Goal: Task Accomplishment & Management: Use online tool/utility

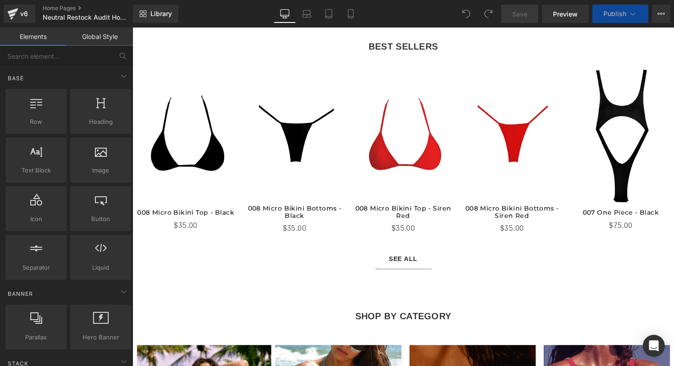
scroll to position [338, 0]
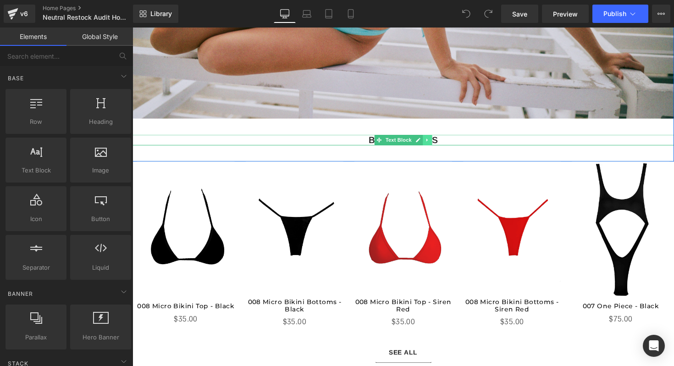
click at [437, 142] on icon at bounding box center [434, 142] width 5 height 5
click at [429, 144] on icon at bounding box center [429, 142] width 5 height 5
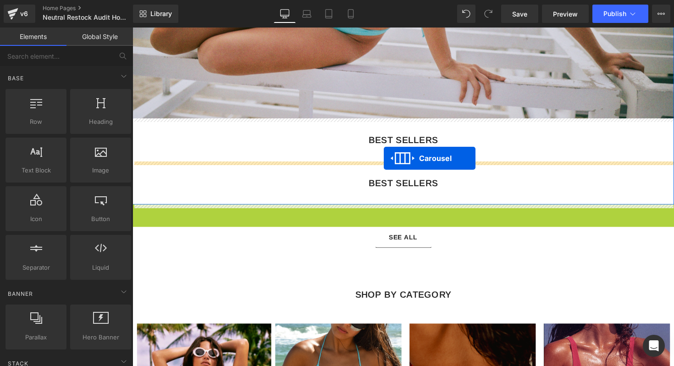
drag, startPoint x: 387, startPoint y: 217, endPoint x: 389, endPoint y: 162, distance: 54.6
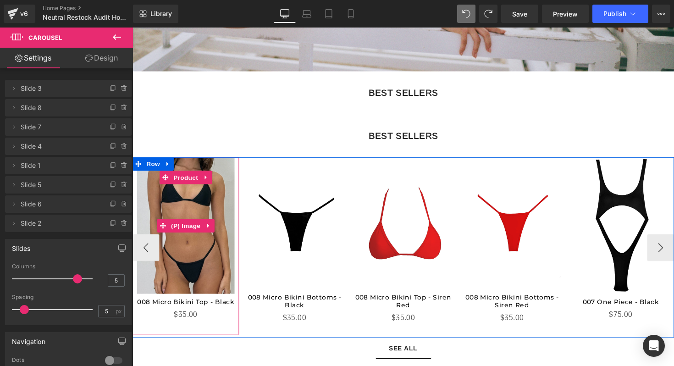
scroll to position [417, 0]
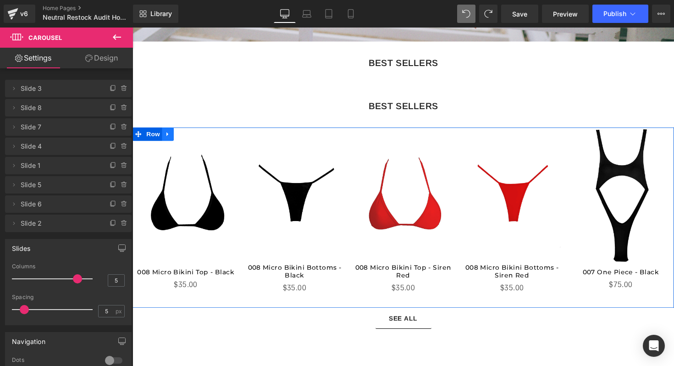
click at [169, 139] on icon at bounding box center [168, 136] width 6 height 7
click at [179, 139] on icon at bounding box center [180, 136] width 6 height 6
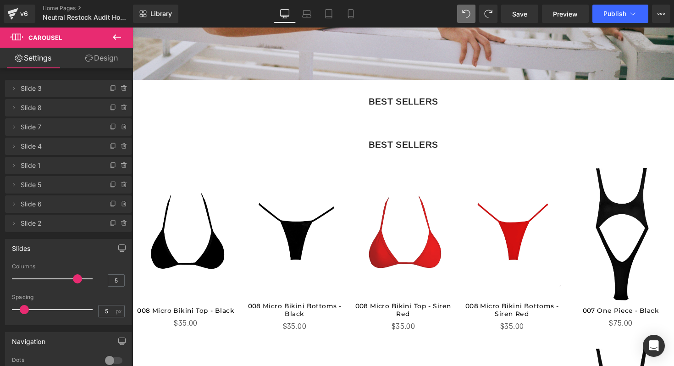
scroll to position [369, 0]
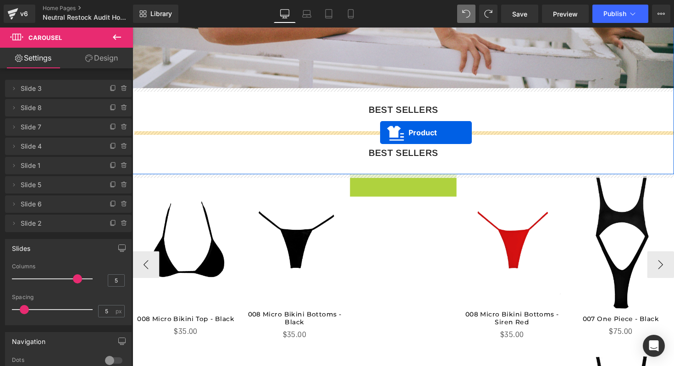
drag, startPoint x: 388, startPoint y: 200, endPoint x: 385, endPoint y: 135, distance: 64.7
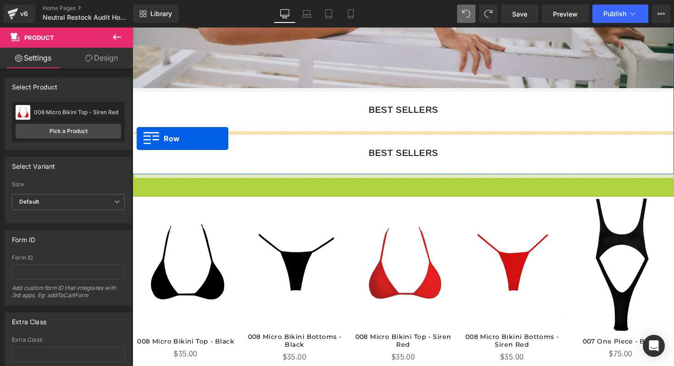
drag, startPoint x: 138, startPoint y: 184, endPoint x: 137, endPoint y: 141, distance: 43.1
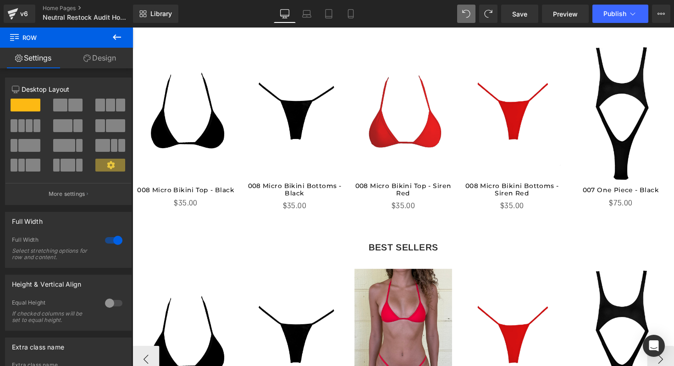
scroll to position [382, 0]
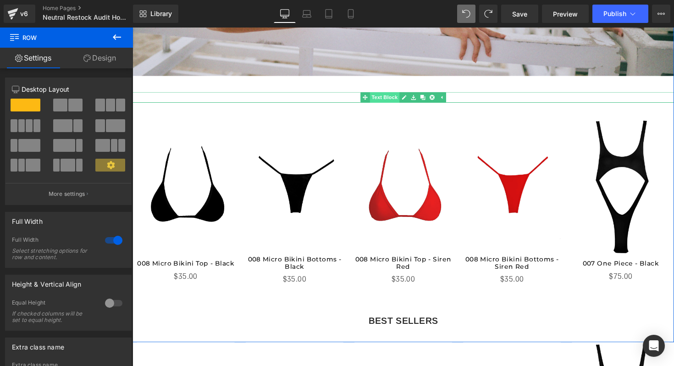
click at [401, 99] on span "Text Block" at bounding box center [390, 98] width 30 height 11
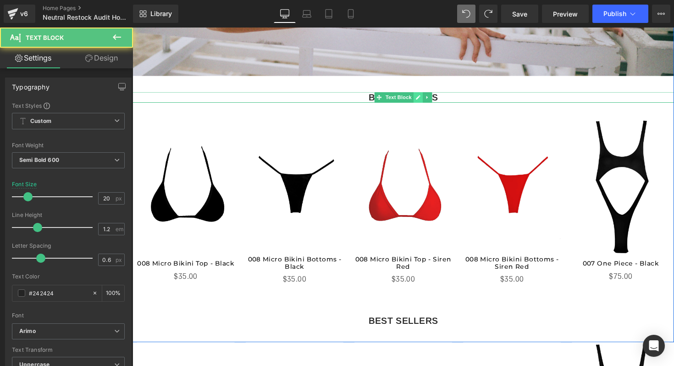
click at [424, 99] on icon at bounding box center [424, 99] width 5 height 5
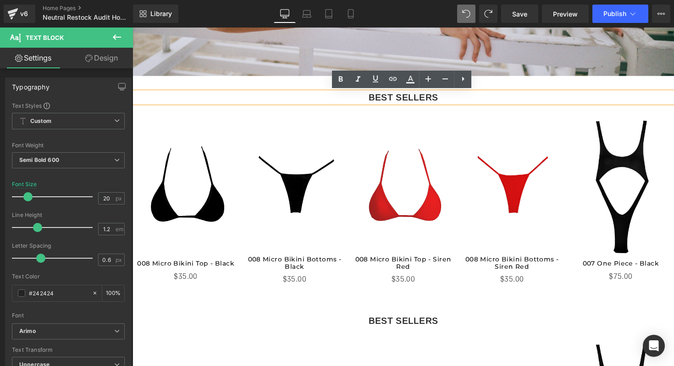
click at [404, 98] on div "BEST SELLERS" at bounding box center [409, 98] width 554 height 11
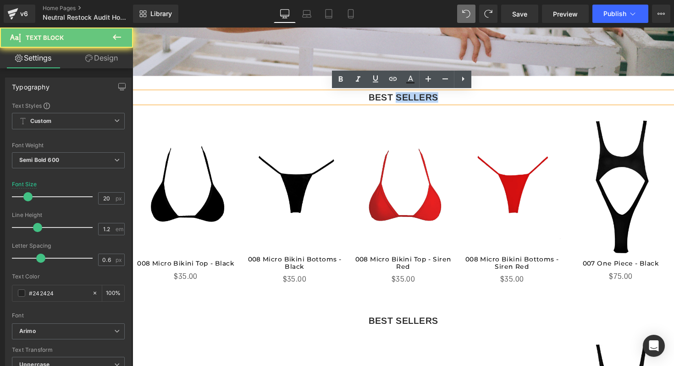
click at [404, 98] on div "BEST SELLERS" at bounding box center [409, 98] width 554 height 11
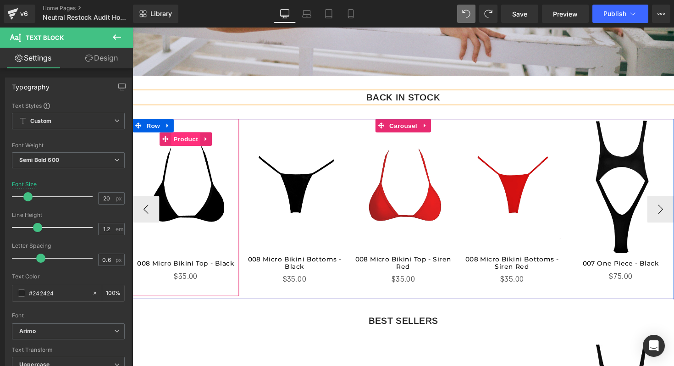
click at [177, 144] on span "Product" at bounding box center [187, 142] width 30 height 14
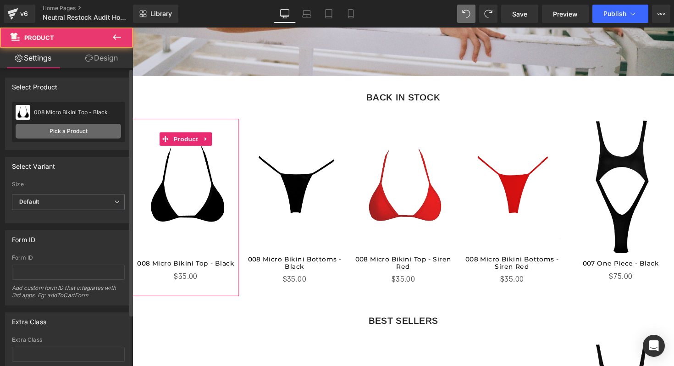
click at [66, 136] on link "Pick a Product" at bounding box center [68, 131] width 105 height 15
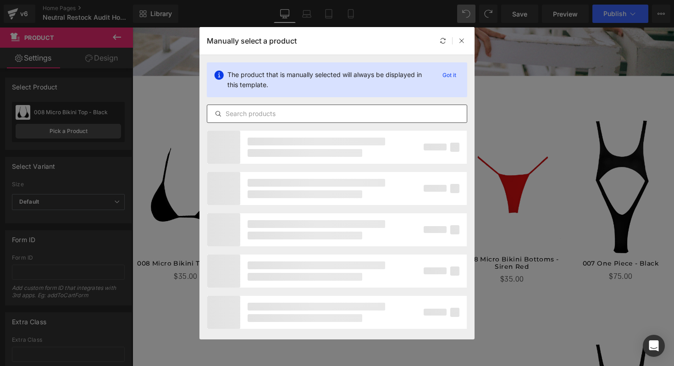
click at [260, 108] on input "text" at bounding box center [336, 113] width 259 height 11
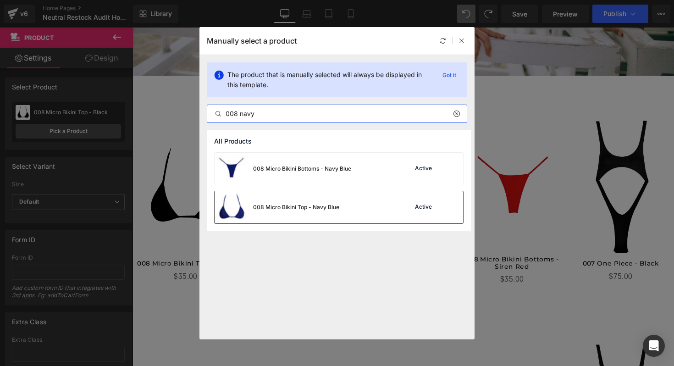
type input "008 navy"
click at [289, 209] on div "008 Micro Bikini Top - Navy Blue" at bounding box center [296, 207] width 86 height 8
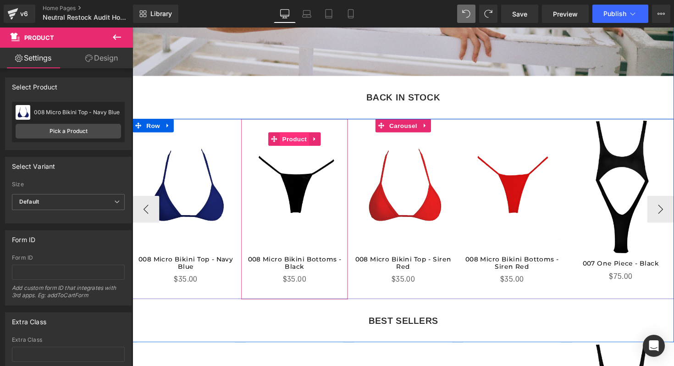
click at [294, 142] on span "Product" at bounding box center [299, 142] width 30 height 14
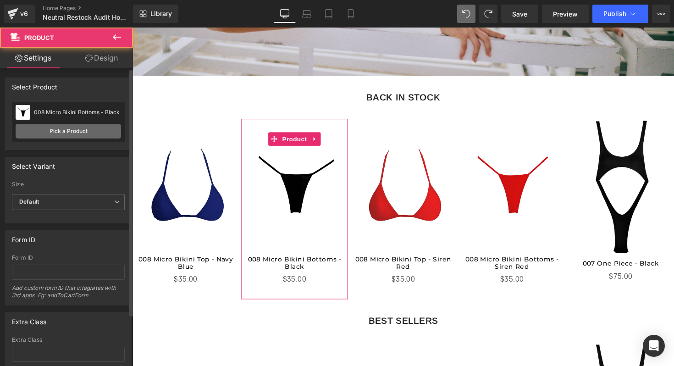
click at [77, 127] on link "Pick a Product" at bounding box center [68, 131] width 105 height 15
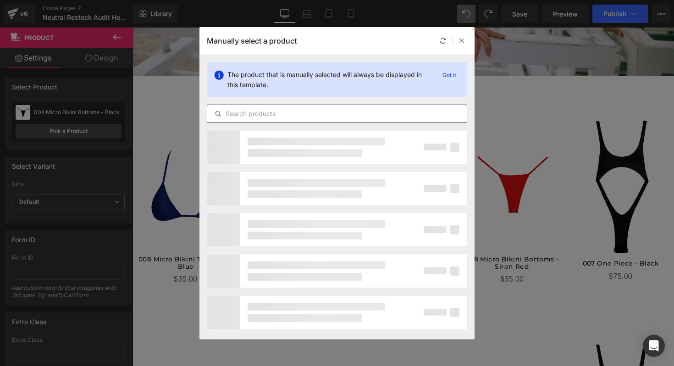
click at [256, 115] on input "text" at bounding box center [336, 113] width 259 height 11
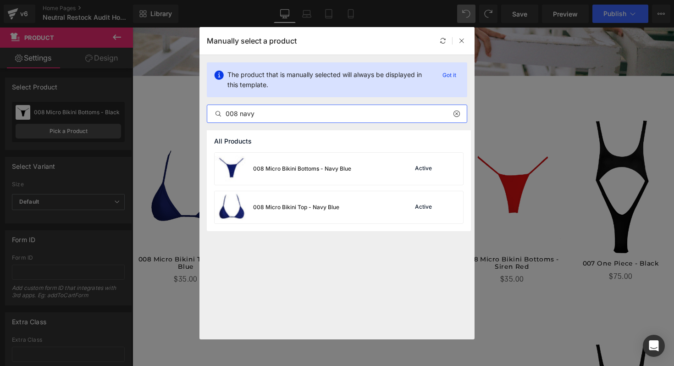
type input "008 navy"
click at [278, 171] on div "008 Micro Bikini Bottoms - Navy Blue" at bounding box center [302, 168] width 98 height 8
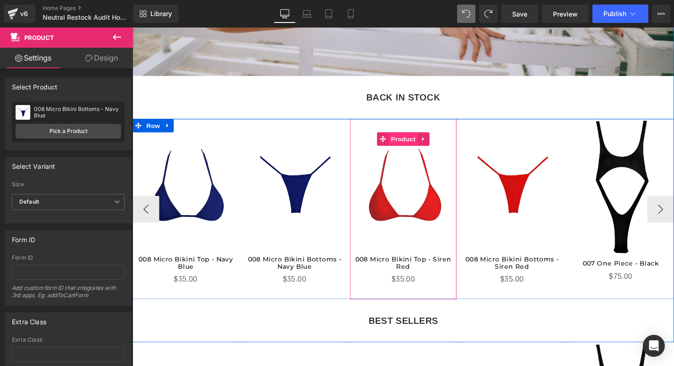
click at [405, 143] on span "Product" at bounding box center [410, 142] width 30 height 14
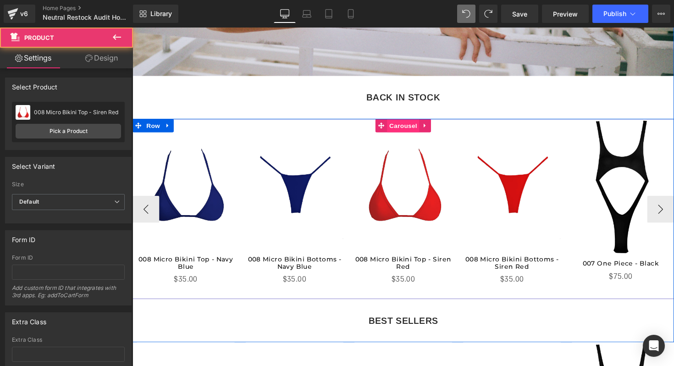
click at [404, 129] on span "Carousel" at bounding box center [409, 128] width 33 height 14
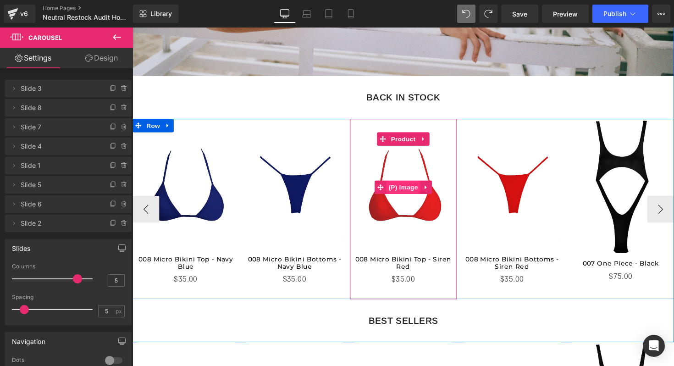
click at [401, 190] on span "(P) Image" at bounding box center [409, 191] width 35 height 14
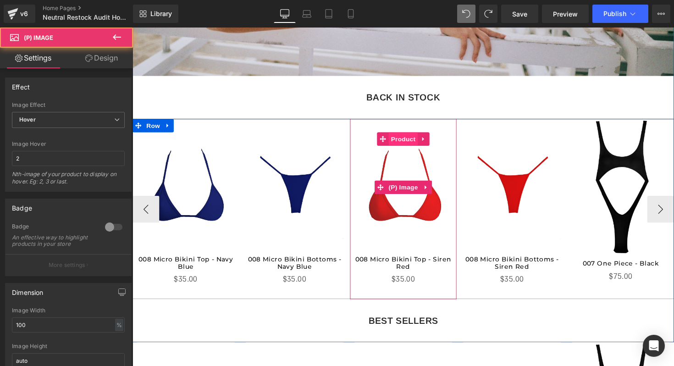
click at [407, 141] on span "Product" at bounding box center [410, 142] width 30 height 14
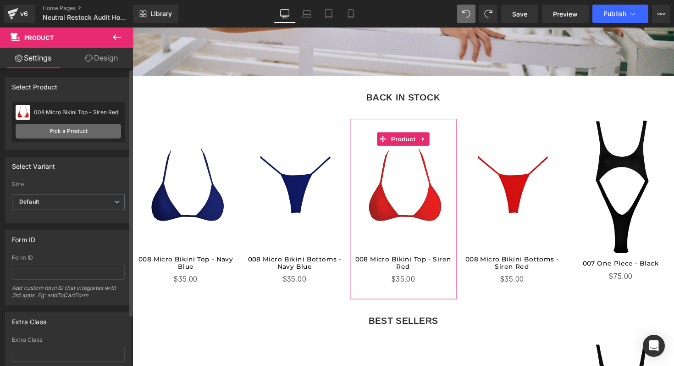
click at [79, 137] on link "Pick a Product" at bounding box center [68, 131] width 105 height 15
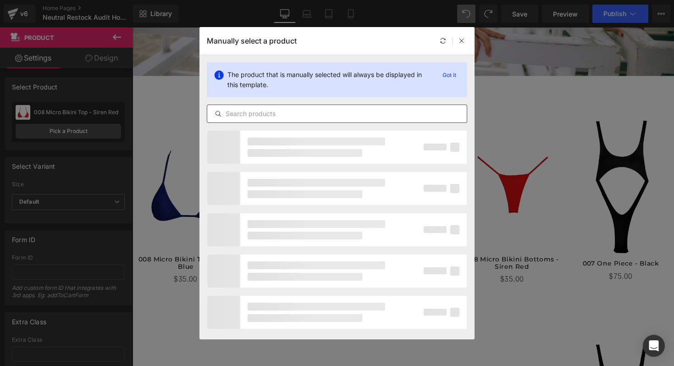
click at [236, 114] on input "text" at bounding box center [336, 113] width 259 height 11
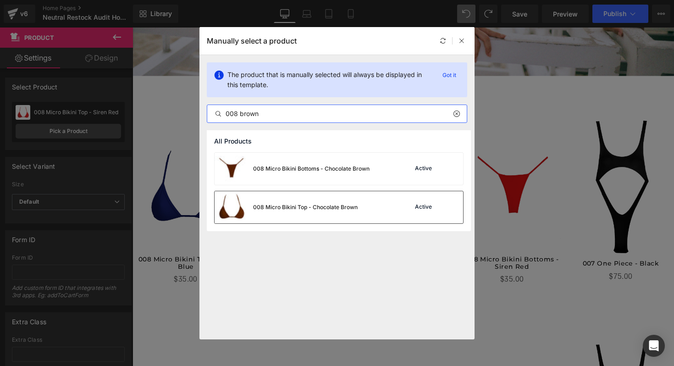
type input "008 brown"
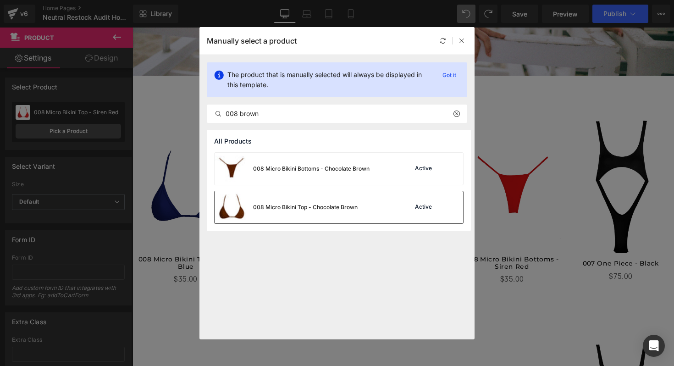
drag, startPoint x: 263, startPoint y: 198, endPoint x: 134, endPoint y: 175, distance: 131.3
click at [263, 198] on div "008 Micro Bikini Top - Chocolate Brown" at bounding box center [285, 207] width 143 height 32
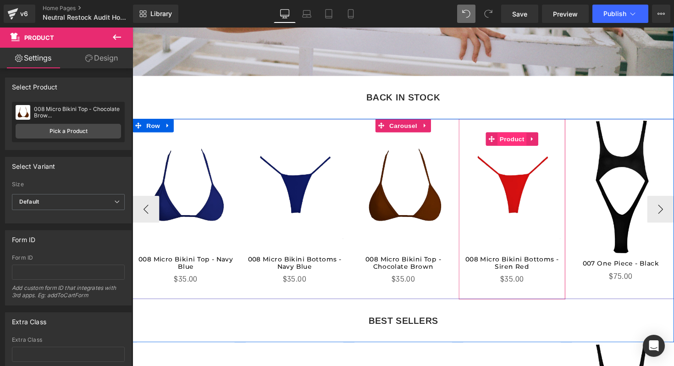
click at [521, 145] on span "Product" at bounding box center [521, 142] width 30 height 14
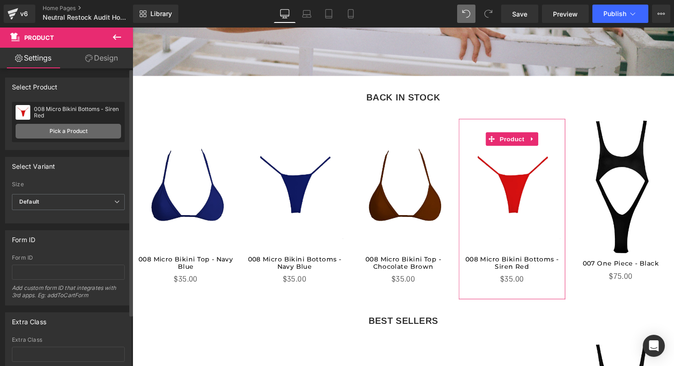
click at [88, 132] on link "Pick a Product" at bounding box center [68, 131] width 105 height 15
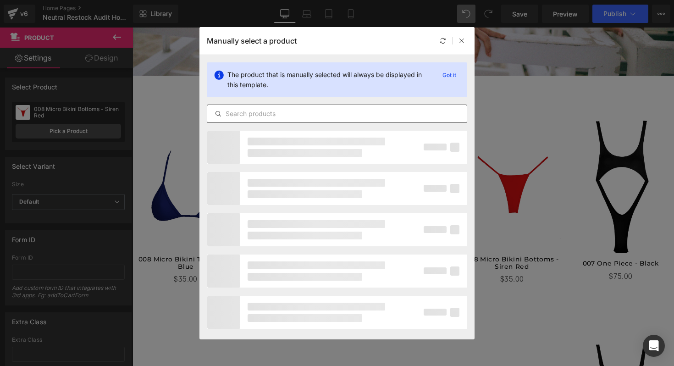
click at [249, 113] on input "text" at bounding box center [336, 113] width 259 height 11
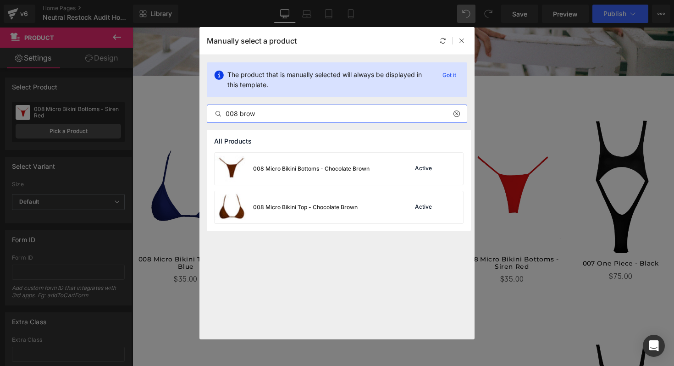
type input "008 brow"
click at [272, 167] on div "008 Micro Bikini Bottoms - Chocolate Brown" at bounding box center [311, 168] width 116 height 8
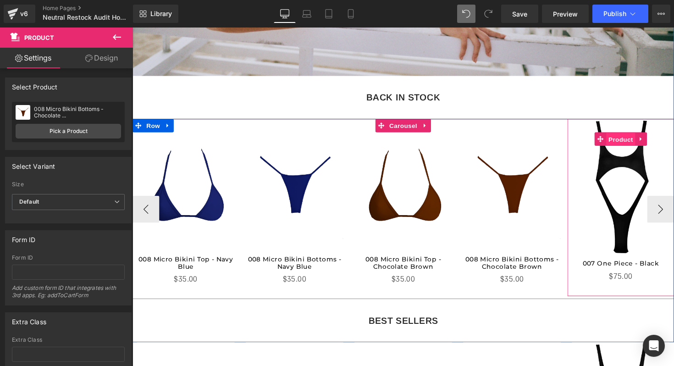
click at [631, 145] on span "Product" at bounding box center [633, 142] width 30 height 14
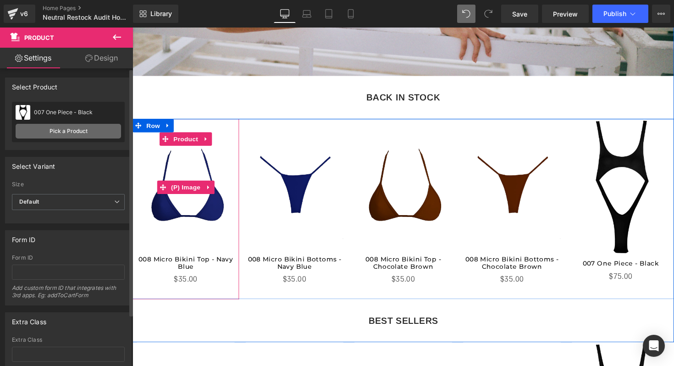
click at [87, 135] on link "Pick a Product" at bounding box center [68, 131] width 105 height 15
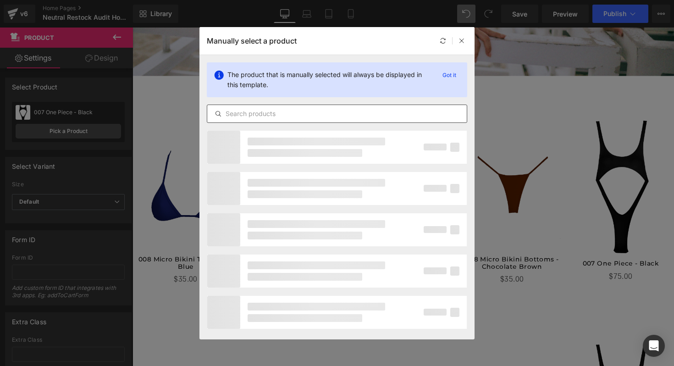
click at [266, 118] on input "text" at bounding box center [336, 113] width 259 height 11
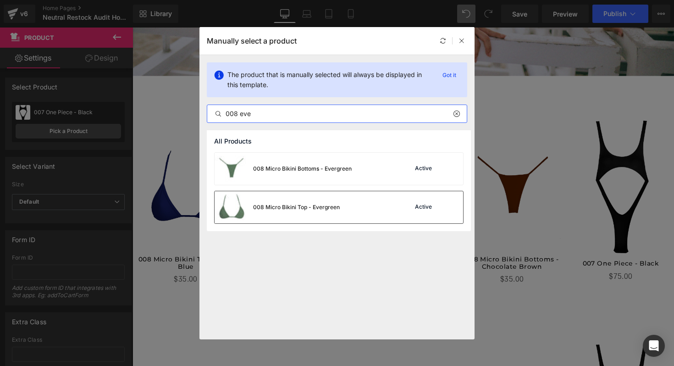
type input "008 eve"
click at [274, 211] on div "008 Micro Bikini Top - Evergreen" at bounding box center [296, 207] width 87 height 8
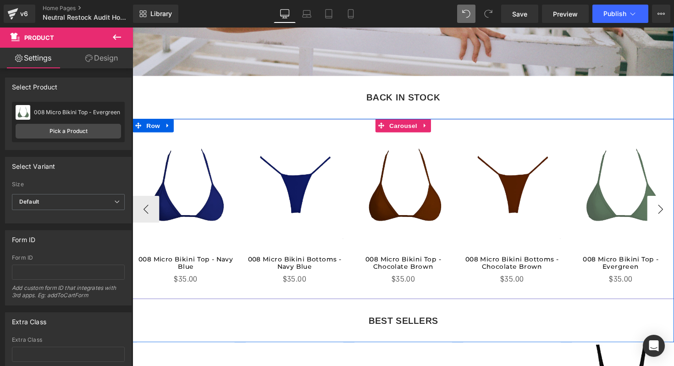
click at [673, 214] on button "›" at bounding box center [672, 213] width 27 height 27
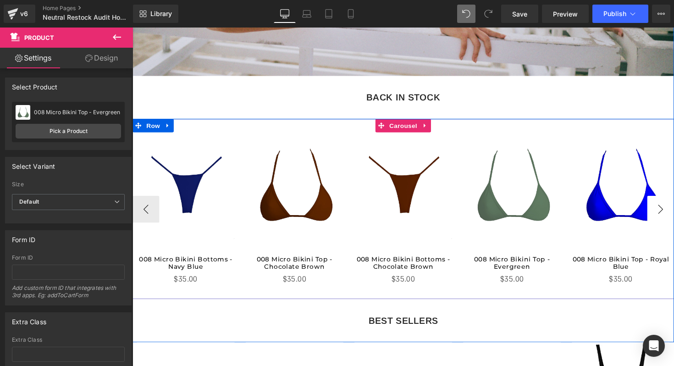
click at [673, 214] on button "›" at bounding box center [672, 213] width 27 height 27
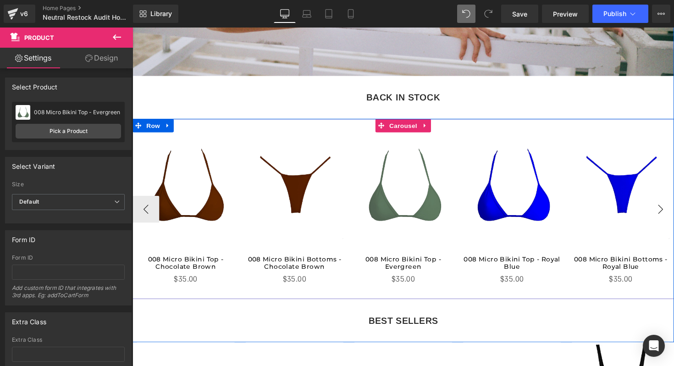
click at [673, 214] on button "›" at bounding box center [672, 213] width 27 height 27
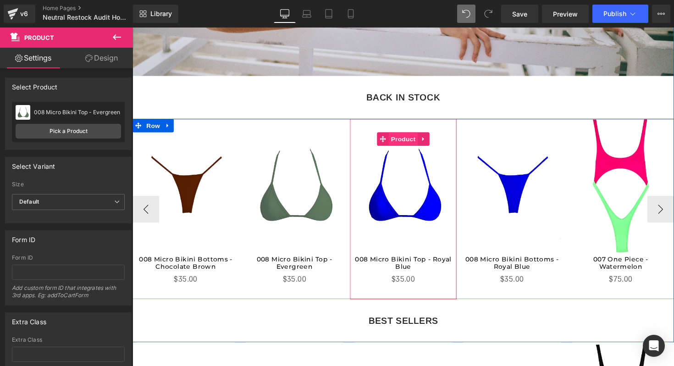
click at [411, 144] on span "Product" at bounding box center [410, 142] width 30 height 14
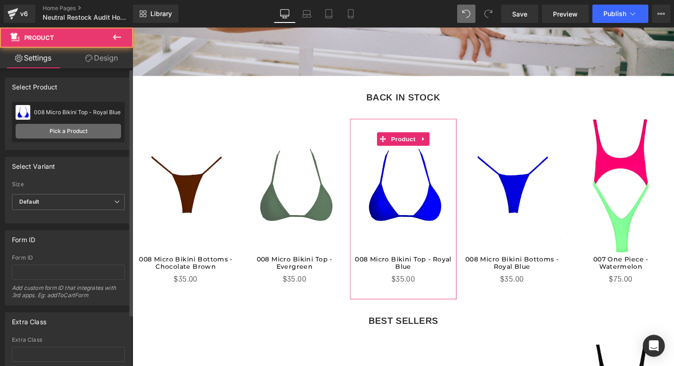
click at [43, 129] on link "Pick a Product" at bounding box center [68, 131] width 105 height 15
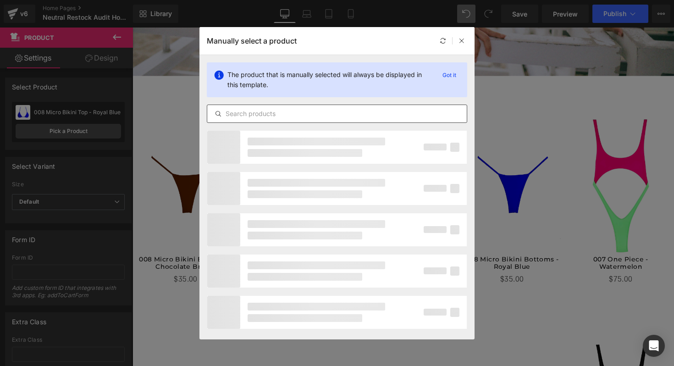
click at [280, 114] on input "text" at bounding box center [336, 113] width 259 height 11
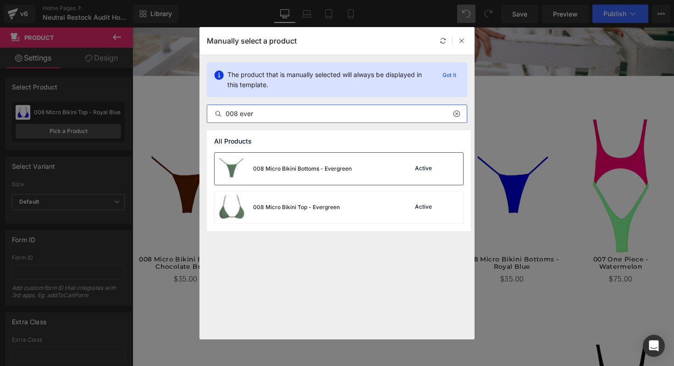
type input "008 ever"
click at [281, 169] on div "008 Micro Bikini Bottoms - Evergreen" at bounding box center [302, 168] width 99 height 8
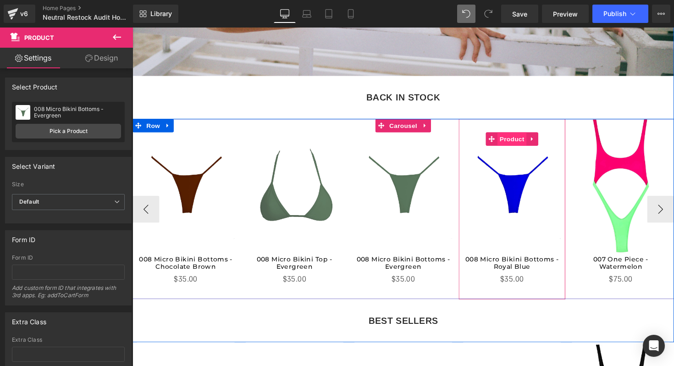
click at [519, 141] on span "Product" at bounding box center [521, 142] width 30 height 14
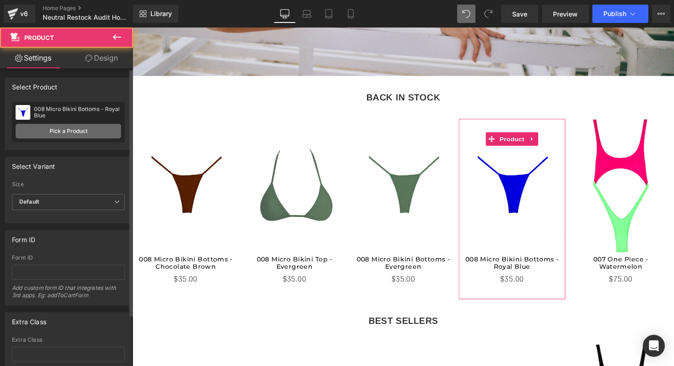
click at [92, 132] on link "Pick a Product" at bounding box center [68, 131] width 105 height 15
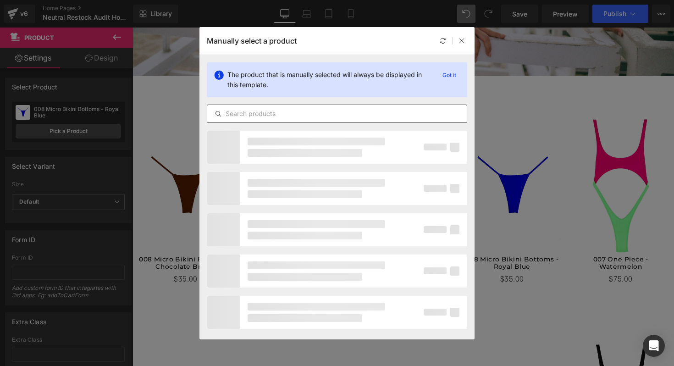
click at [249, 113] on input "text" at bounding box center [336, 113] width 259 height 11
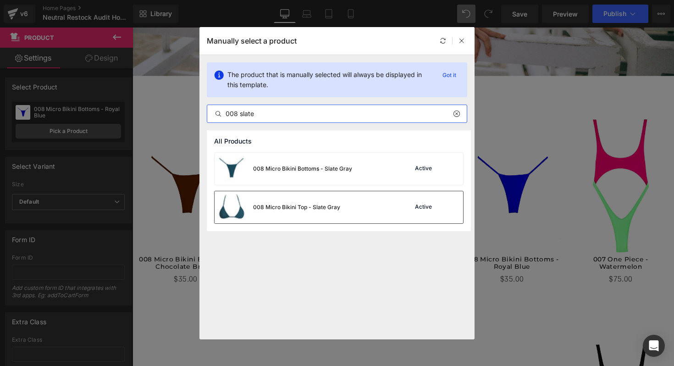
type input "008 slate"
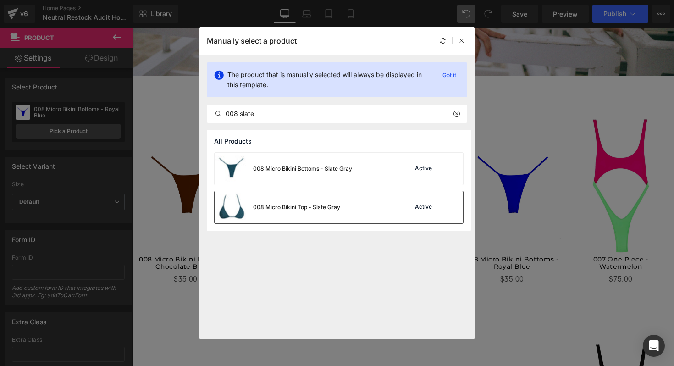
click at [295, 201] on div "008 Micro Bikini Top - Slate Gray" at bounding box center [277, 207] width 126 height 32
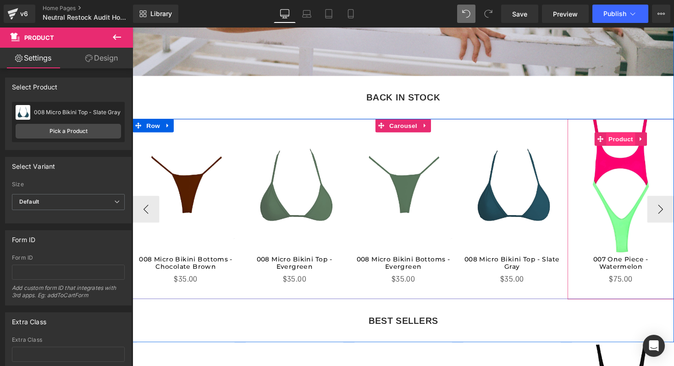
click at [620, 140] on span "Product" at bounding box center [633, 142] width 30 height 14
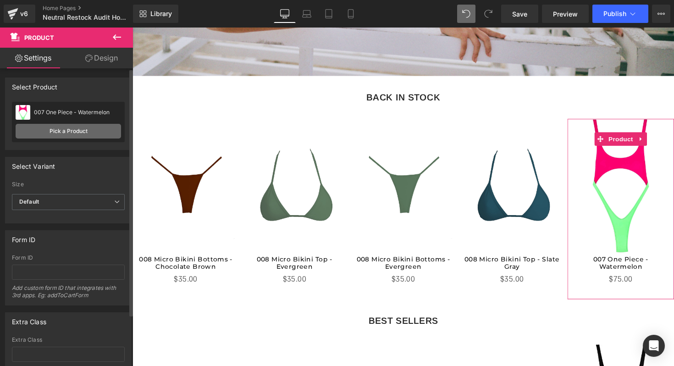
click at [57, 128] on link "Pick a Product" at bounding box center [68, 131] width 105 height 15
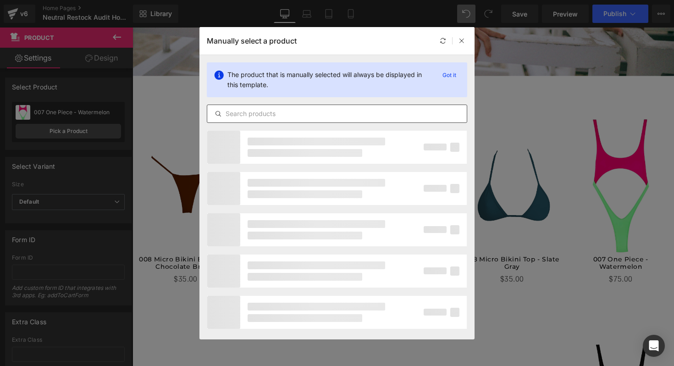
click at [300, 116] on input "text" at bounding box center [336, 113] width 259 height 11
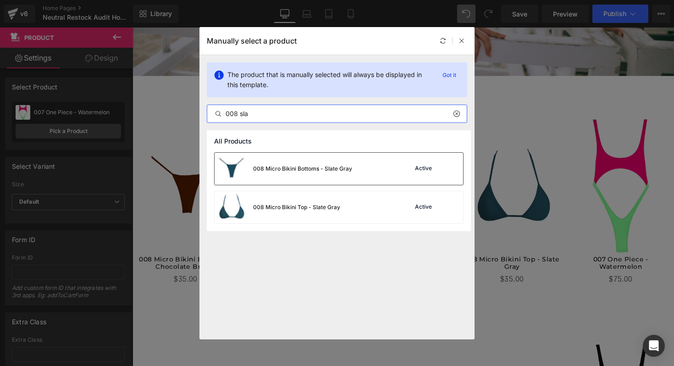
type input "008 sla"
click at [324, 181] on div "008 Micro Bikini Bottoms - Slate Gray" at bounding box center [282, 169] width 137 height 32
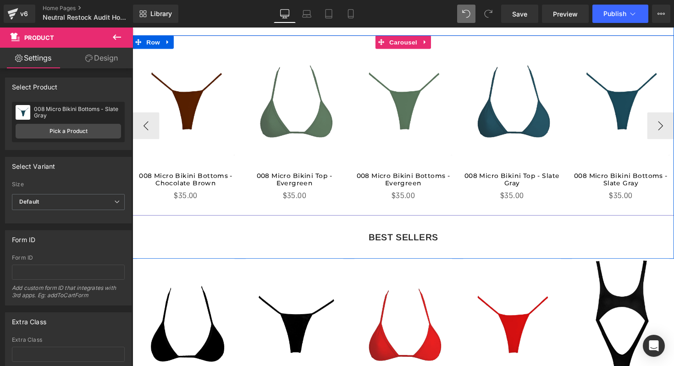
scroll to position [489, 0]
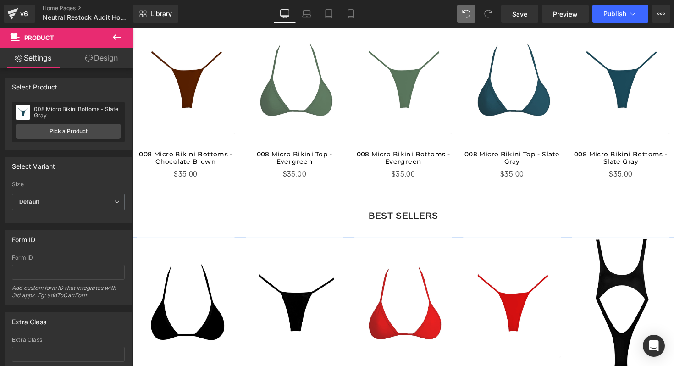
click at [455, 223] on div "BEST SELLERS" at bounding box center [409, 219] width 554 height 11
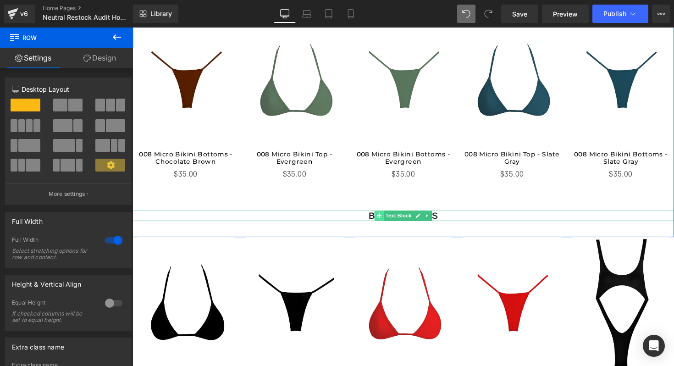
click at [382, 220] on span at bounding box center [385, 219] width 10 height 11
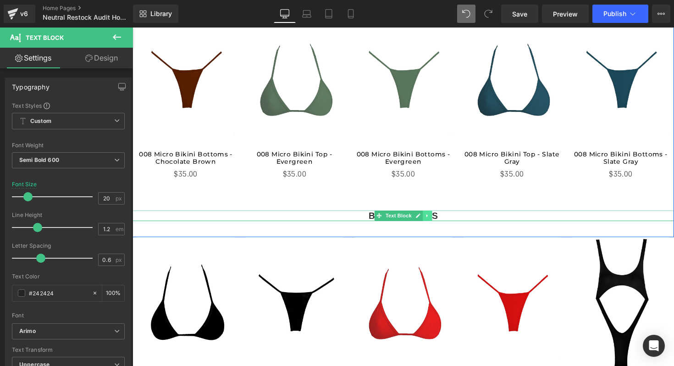
click at [436, 223] on icon at bounding box center [434, 219] width 5 height 5
click at [436, 223] on link at bounding box center [439, 219] width 10 height 11
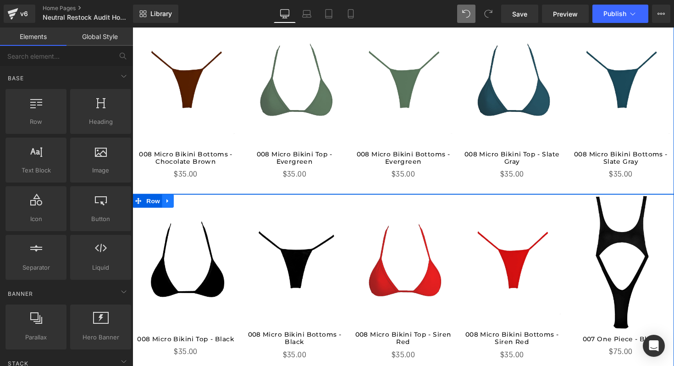
click at [169, 209] on link at bounding box center [169, 205] width 12 height 14
click at [191, 209] on link at bounding box center [192, 205] width 12 height 14
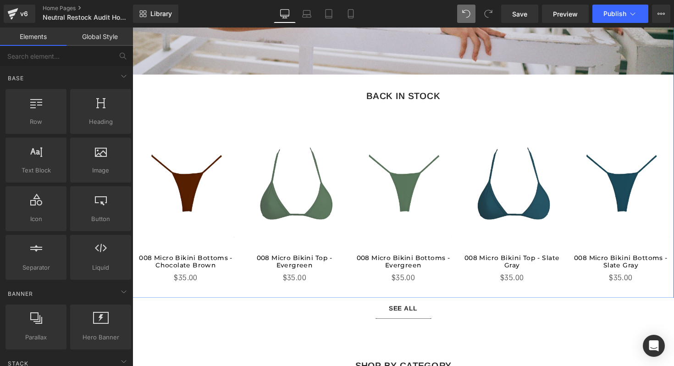
scroll to position [434, 0]
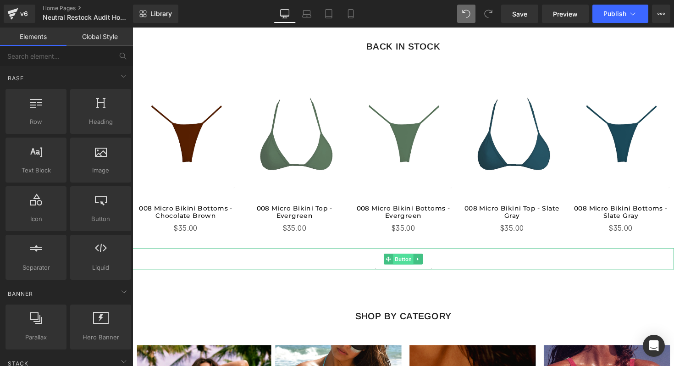
click at [409, 264] on span "Button" at bounding box center [409, 264] width 21 height 11
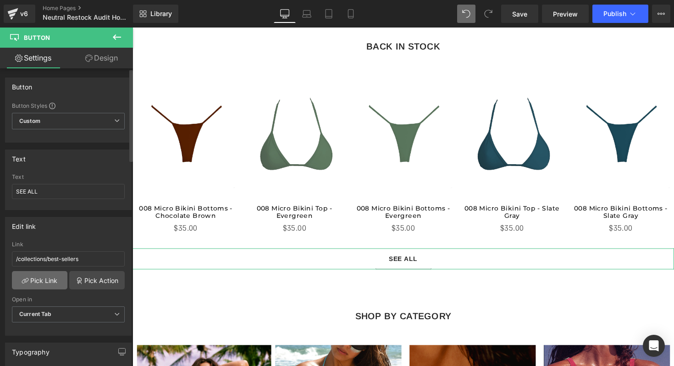
click at [39, 281] on link "Pick Link" at bounding box center [39, 280] width 55 height 18
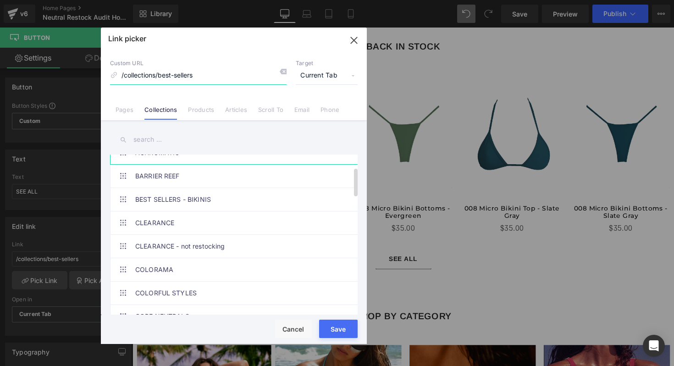
scroll to position [131, 0]
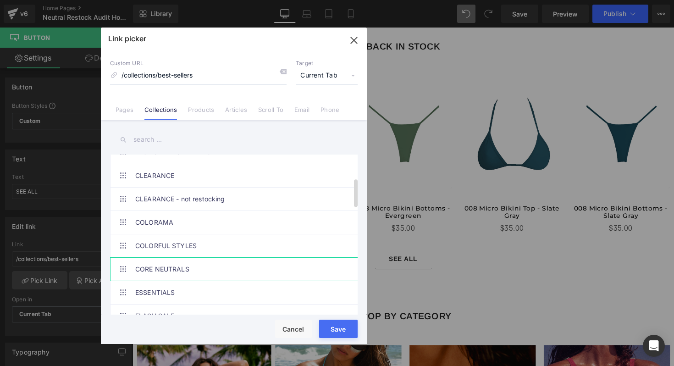
click at [174, 269] on link "CORE NEUTRALS" at bounding box center [236, 269] width 202 height 23
click at [324, 325] on div "Rendering Content" at bounding box center [337, 329] width 56 height 10
click at [336, 331] on div "Rendering Content" at bounding box center [337, 329] width 56 height 10
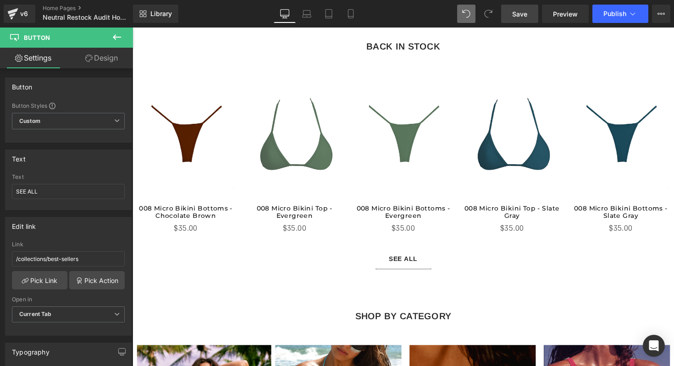
click at [515, 10] on span "Save" at bounding box center [519, 14] width 15 height 10
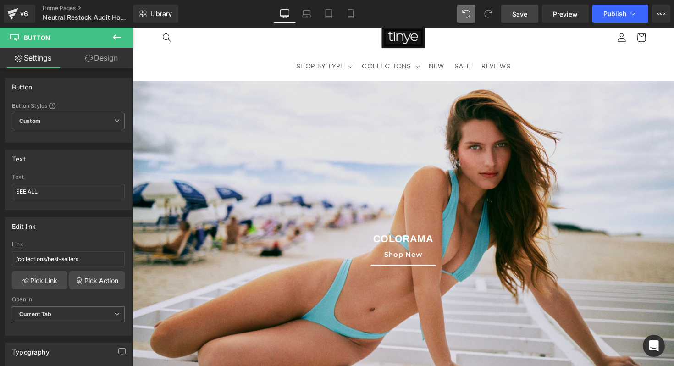
scroll to position [0, 0]
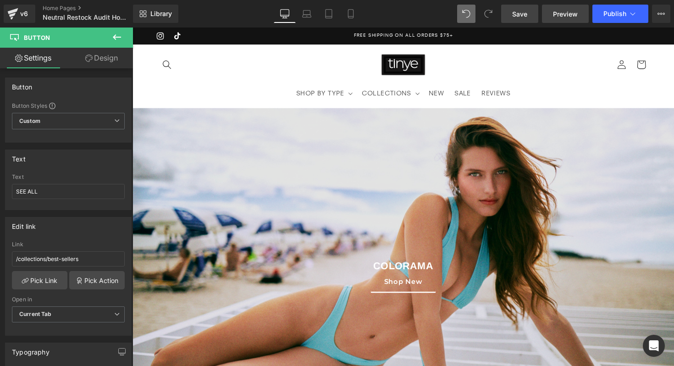
click at [563, 20] on link "Preview" at bounding box center [565, 14] width 47 height 18
click at [526, 22] on link "Save" at bounding box center [519, 14] width 37 height 18
click at [619, 16] on span "Publish" at bounding box center [614, 13] width 23 height 7
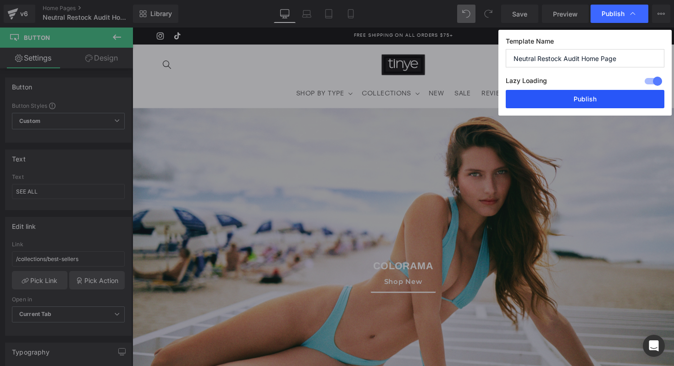
click at [562, 97] on button "Publish" at bounding box center [584, 99] width 159 height 18
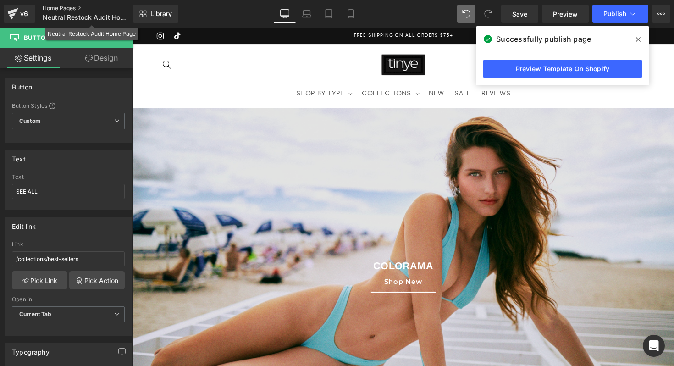
click at [66, 7] on link "Home Pages" at bounding box center [95, 8] width 105 height 7
